Goal: Find specific page/section: Find specific page/section

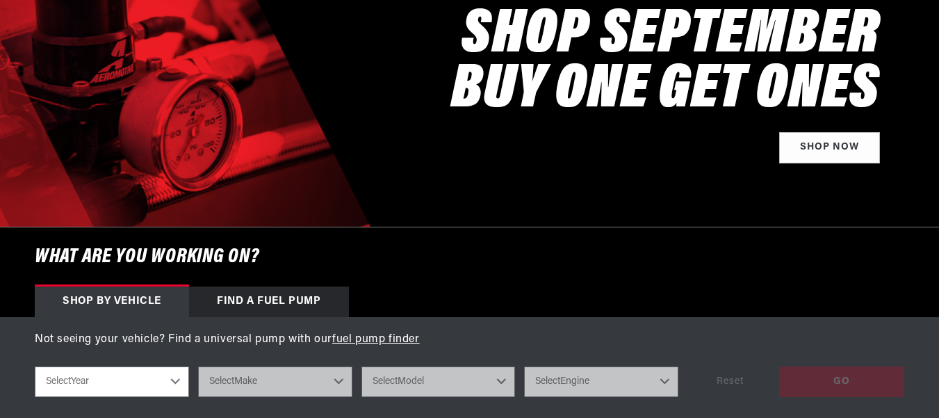
scroll to position [0, 738]
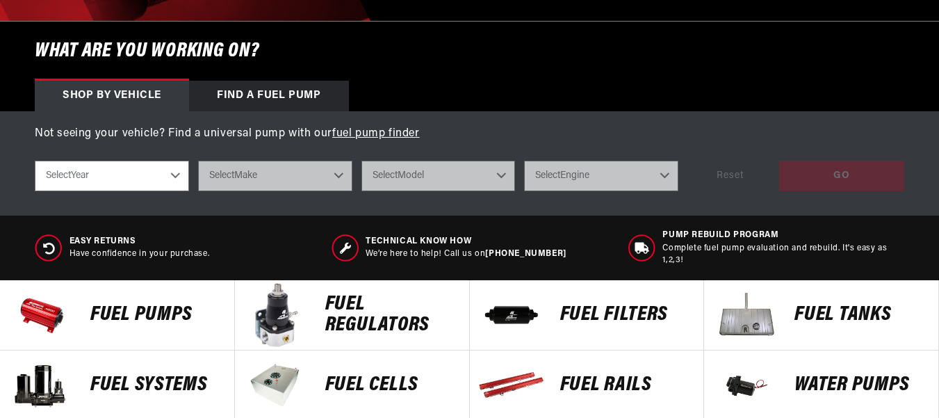
click at [347, 215] on div "Easy Returns Have confidence in your purchase. Technical Know How We’re here to…" at bounding box center [469, 247] width 939 height 64
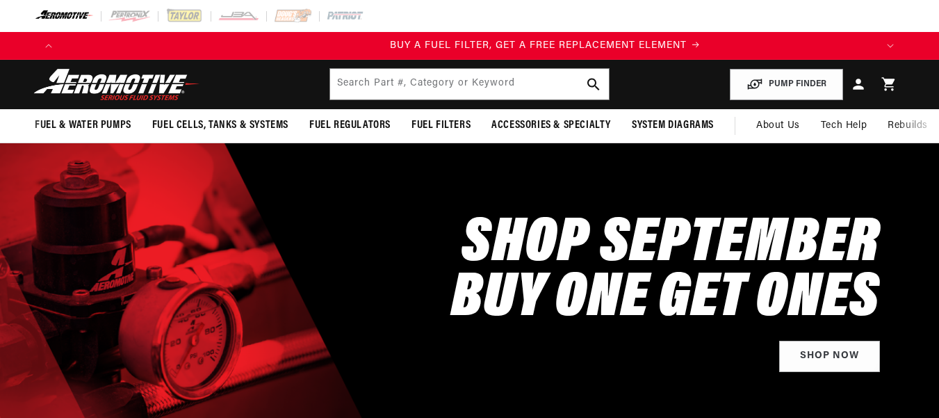
scroll to position [0, 814]
click at [342, 72] on input "text" at bounding box center [469, 84] width 279 height 31
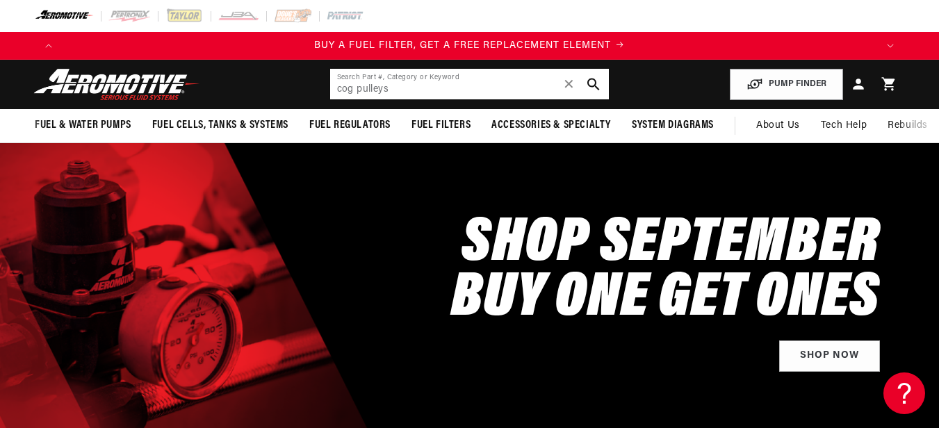
scroll to position [0, 1628]
type input "cog pulleys"
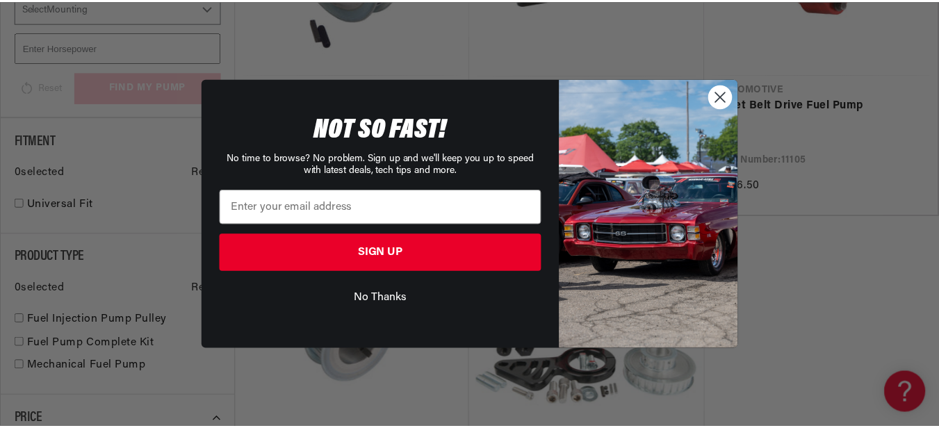
scroll to position [0, 2473]
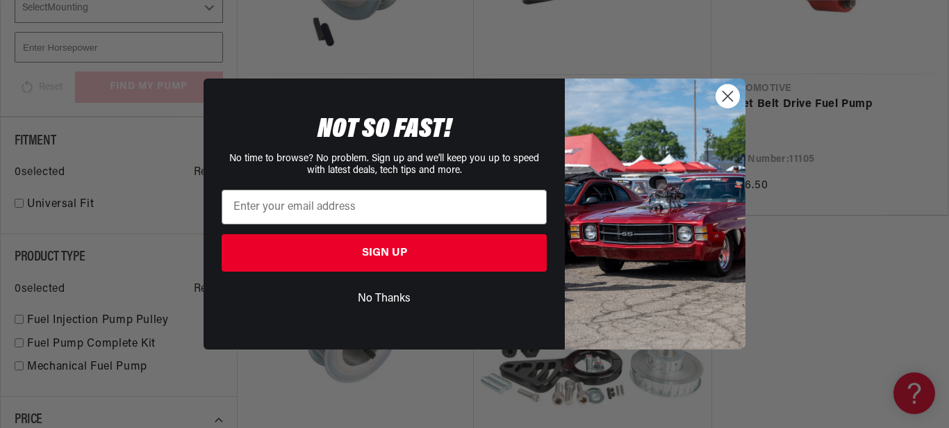
click at [725, 95] on circle "Close dialog" at bounding box center [727, 96] width 23 height 23
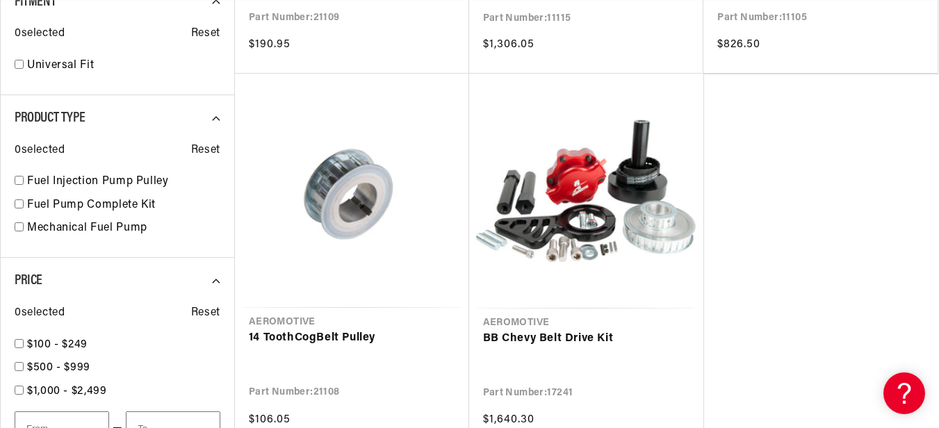
scroll to position [0, 372]
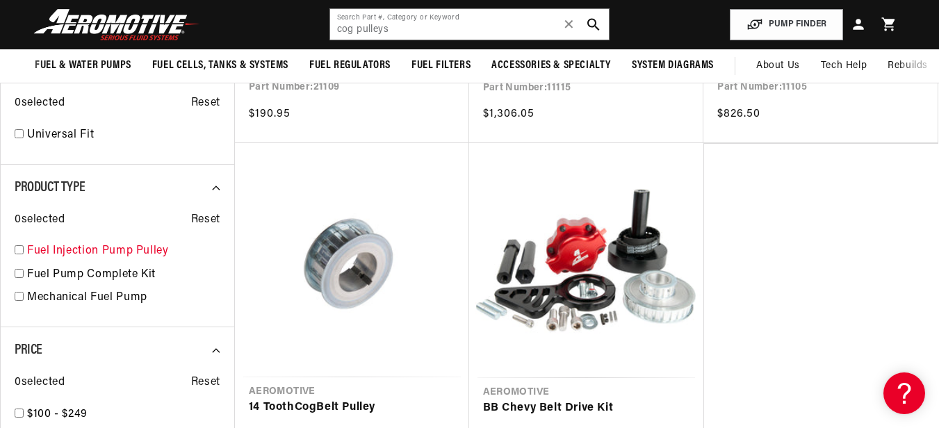
scroll to position [0, 1628]
click at [32, 248] on link "Fuel Injection Pump Pulley" at bounding box center [123, 252] width 193 height 18
checkbox input "true"
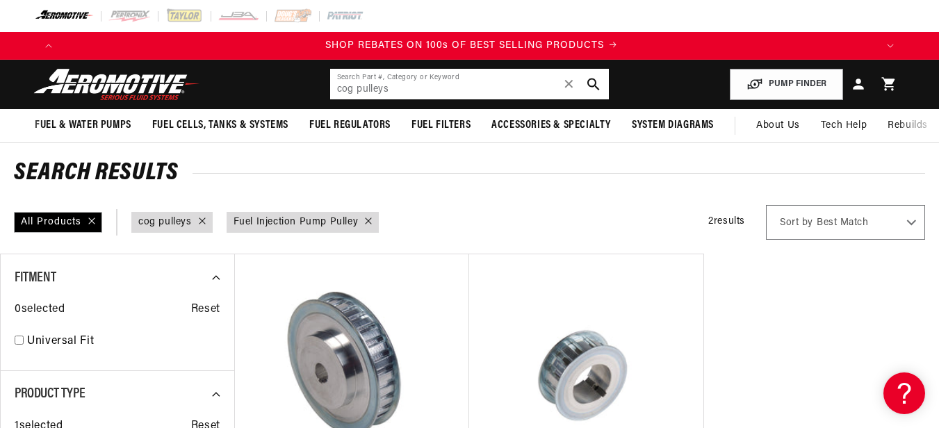
click at [336, 84] on input "cog pulleys" at bounding box center [469, 84] width 279 height 31
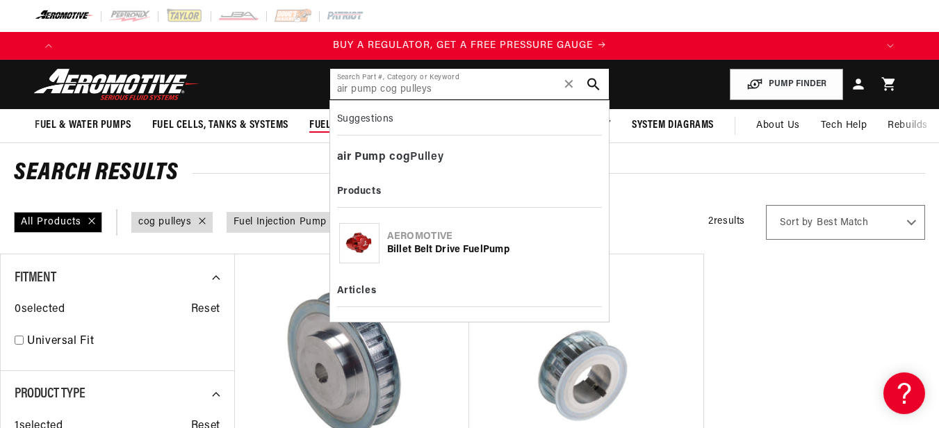
type input "air pump cog pulleys"
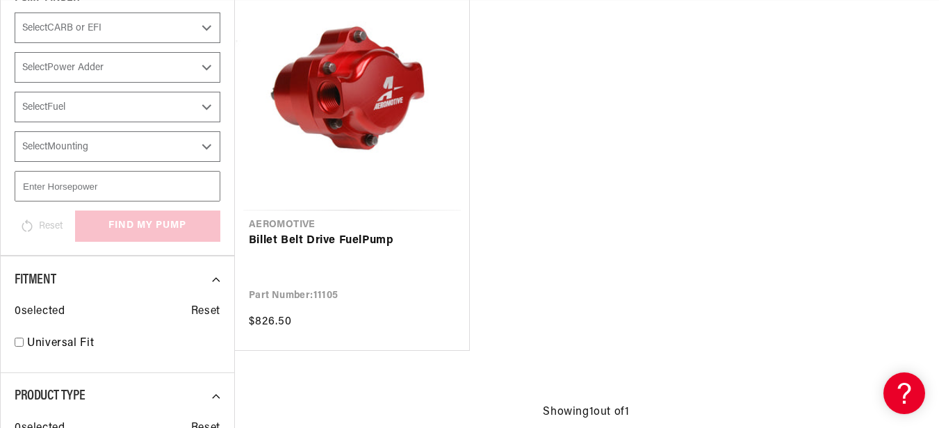
scroll to position [0, 7]
